Goal: Information Seeking & Learning: Learn about a topic

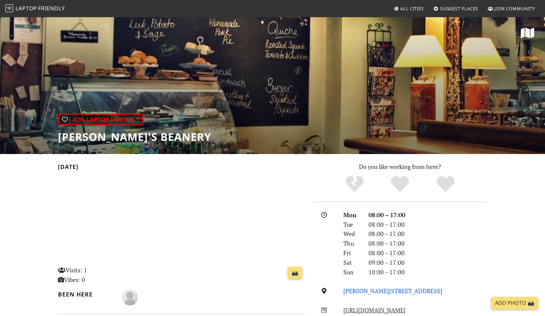
click at [395, 293] on link "Howe Street, EH3 6TF, Edinburgh" at bounding box center [392, 291] width 99 height 8
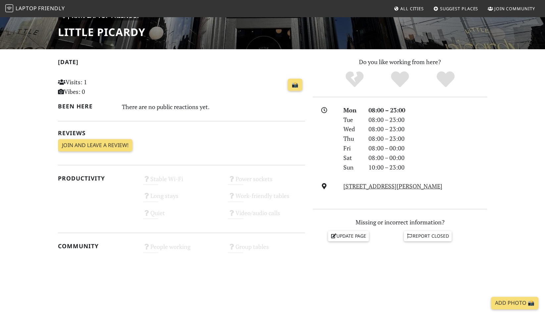
scroll to position [132, 0]
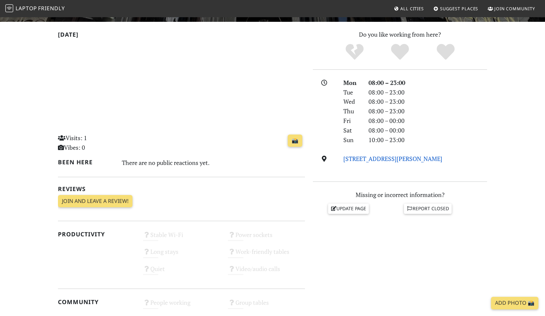
click at [391, 163] on link "18-22 Calton Square, EH1 3AA, Edinburgh" at bounding box center [392, 159] width 99 height 8
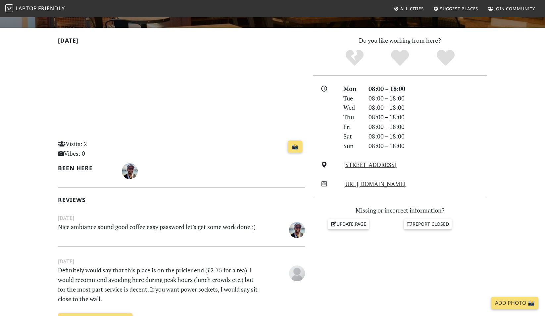
scroll to position [132, 0]
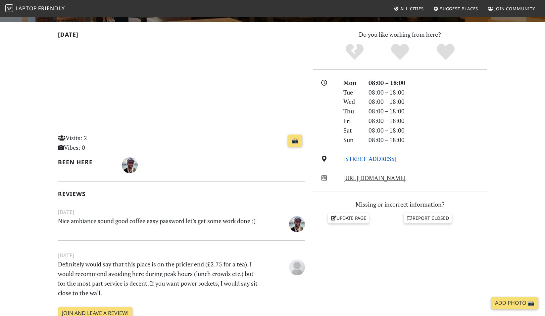
click at [386, 161] on link "Cockburn Street, EH1 1NY, Edinburgh" at bounding box center [369, 159] width 53 height 8
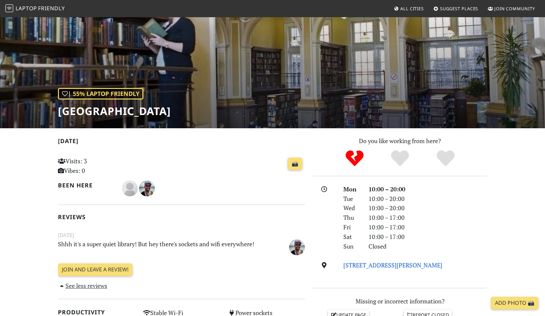
scroll to position [33, 0]
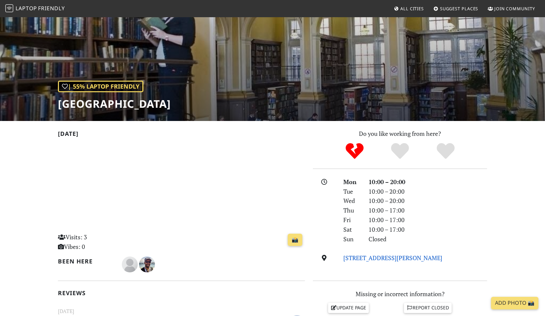
click at [393, 259] on link "7-9 George IV Bridge, EH1 1EG, Edinburgh" at bounding box center [392, 258] width 99 height 8
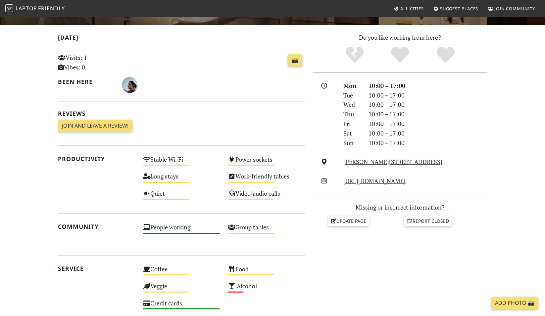
scroll to position [132, 0]
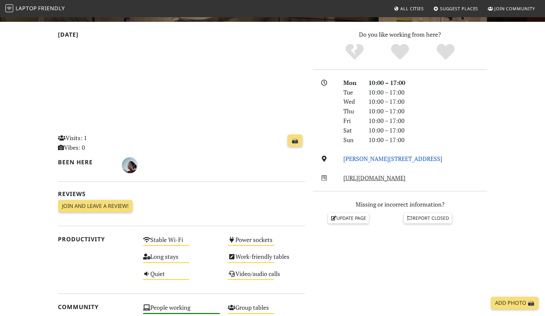
click at [381, 160] on link "Chambers Street, EH1 1JF, Edinburgh" at bounding box center [392, 159] width 99 height 8
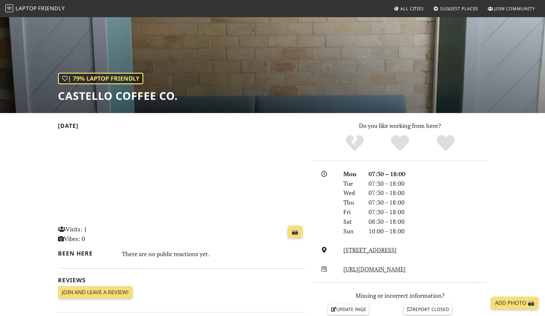
scroll to position [132, 0]
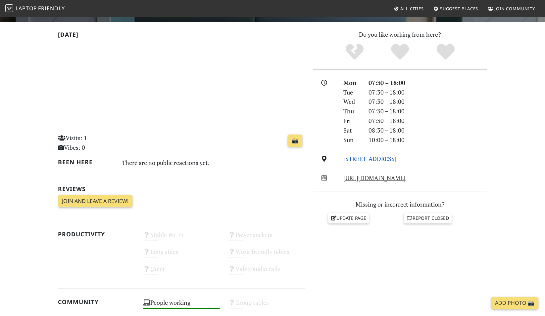
click at [391, 161] on link "Castle Street, EH2 3AH, Edinburgh" at bounding box center [369, 159] width 53 height 8
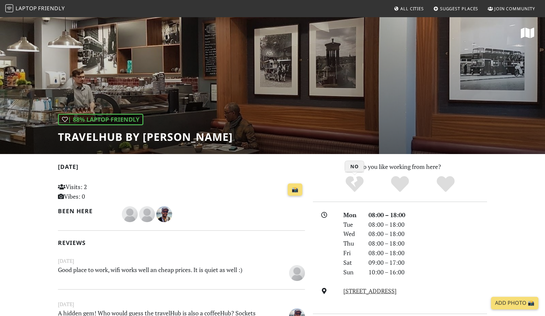
scroll to position [99, 0]
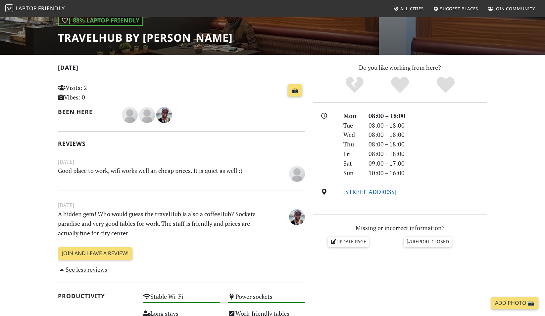
click at [368, 191] on link "[STREET_ADDRESS]" at bounding box center [369, 192] width 53 height 8
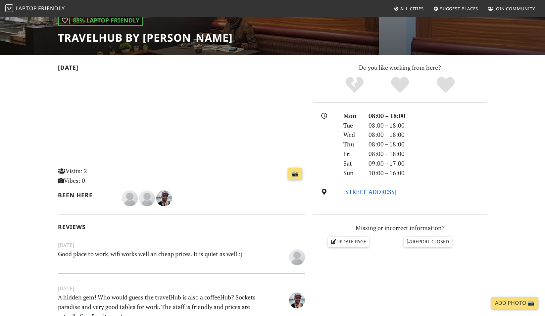
click at [392, 195] on link "[STREET_ADDRESS]" at bounding box center [369, 192] width 53 height 8
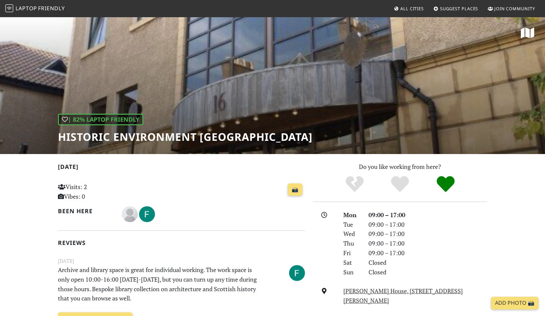
scroll to position [132, 0]
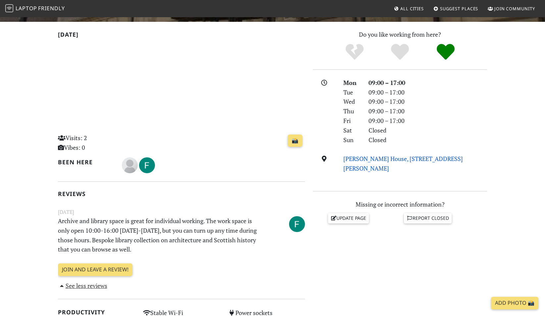
click at [386, 160] on link "John Sinclair House, 16 Bernard Terrace, EH8 9NX, Edinburgh" at bounding box center [402, 164] width 119 height 18
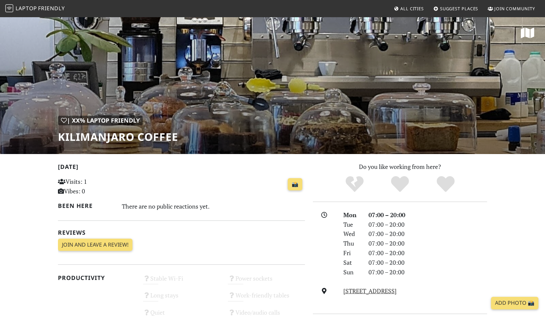
scroll to position [165, 0]
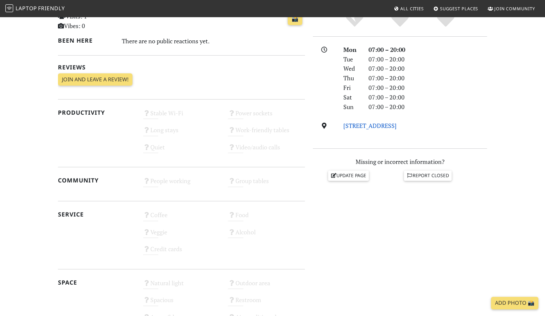
click at [397, 128] on link "104 Nicolson Street, EH8 9EJ, Edinburgh" at bounding box center [369, 126] width 53 height 8
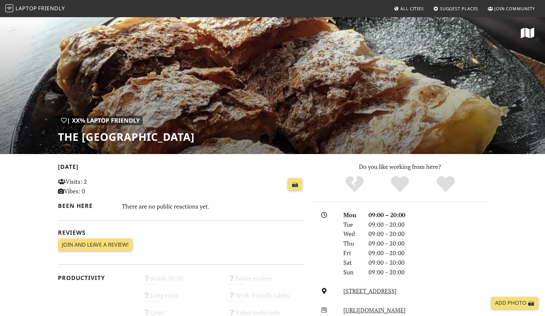
scroll to position [33, 0]
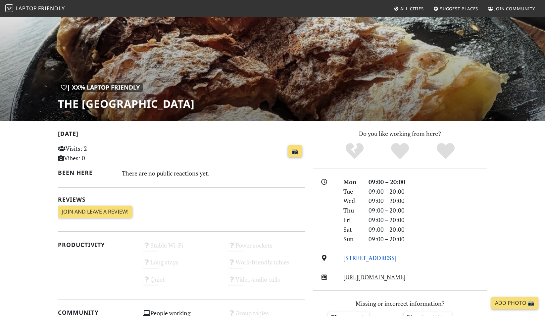
click at [397, 259] on link "[STREET_ADDRESS]" at bounding box center [369, 258] width 53 height 8
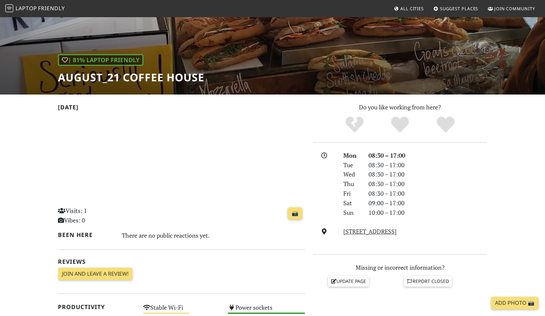
scroll to position [66, 0]
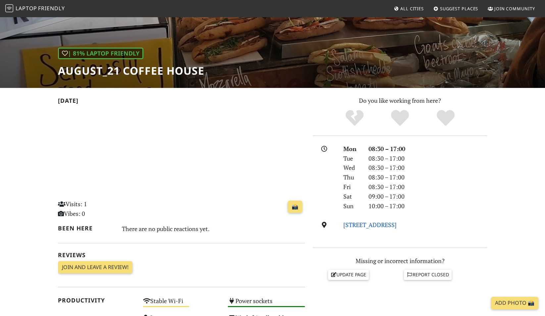
click at [387, 225] on link "[STREET_ADDRESS]" at bounding box center [369, 225] width 53 height 8
